Goal: Find contact information: Find contact information

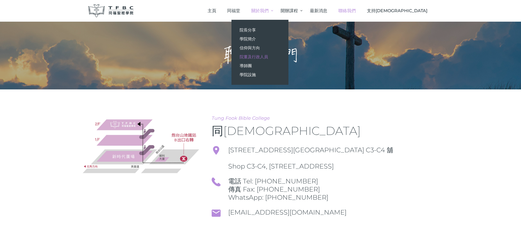
click at [268, 56] on span "院董及行政人員" at bounding box center [254, 56] width 28 height 5
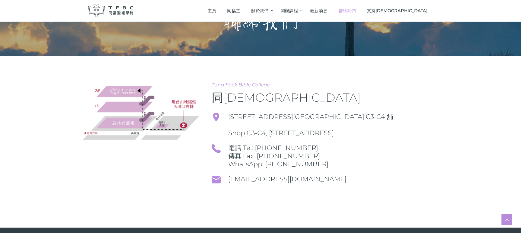
scroll to position [15, 0]
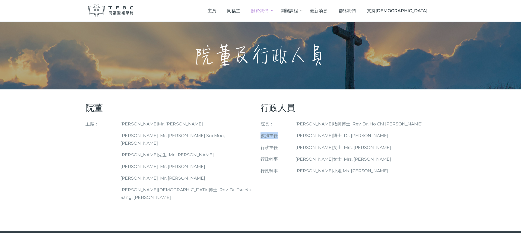
drag, startPoint x: 261, startPoint y: 136, endPoint x: 277, endPoint y: 136, distance: 16.3
click at [277, 136] on p "教務主任：" at bounding box center [278, 135] width 35 height 7
copy p "教務主任"
